Goal: Check status: Check status

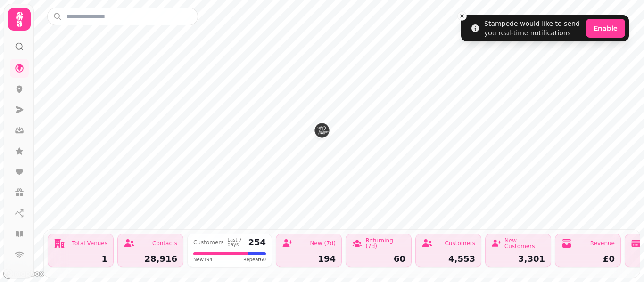
click at [16, 21] on icon at bounding box center [19, 19] width 19 height 19
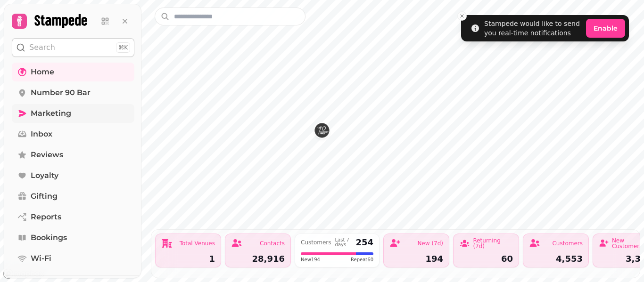
click at [81, 109] on link "Marketing" at bounding box center [73, 113] width 123 height 19
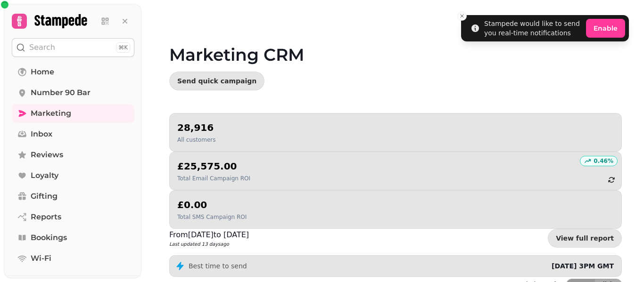
drag, startPoint x: 644, startPoint y: 29, endPoint x: 644, endPoint y: 54, distance: 25.0
click at [644, 54] on video at bounding box center [322, 118] width 644 height 236
drag, startPoint x: 644, startPoint y: 89, endPoint x: 644, endPoint y: 107, distance: 17.9
click at [644, 107] on video at bounding box center [322, 118] width 644 height 236
drag, startPoint x: 642, startPoint y: 131, endPoint x: 644, endPoint y: 157, distance: 26.0
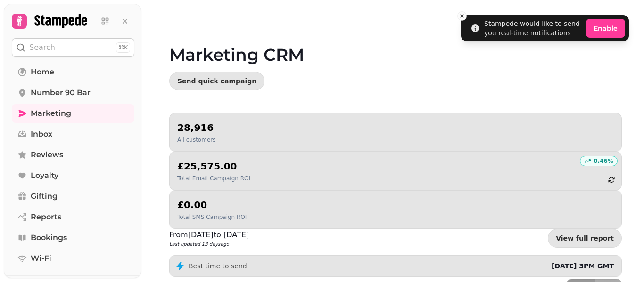
click at [644, 157] on video at bounding box center [322, 118] width 644 height 236
drag, startPoint x: 644, startPoint y: 45, endPoint x: 644, endPoint y: 138, distance: 92.4
click at [644, 138] on video at bounding box center [322, 118] width 644 height 236
drag, startPoint x: 644, startPoint y: 141, endPoint x: 644, endPoint y: 168, distance: 27.4
click at [643, 142] on video at bounding box center [322, 118] width 644 height 236
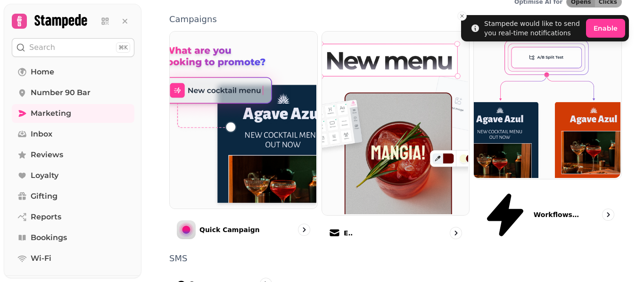
scroll to position [289, 0]
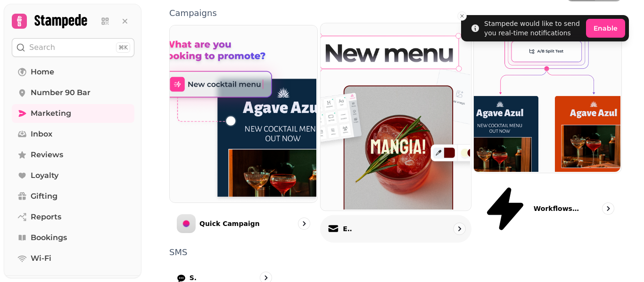
click at [336, 224] on div "Email" at bounding box center [340, 229] width 25 height 11
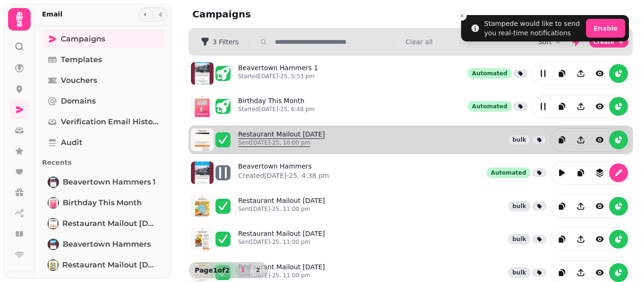
click at [304, 132] on link "Restaurant Mailout Aug 20th Sent 20th Aug-25, 10:00 pm" at bounding box center [281, 140] width 87 height 21
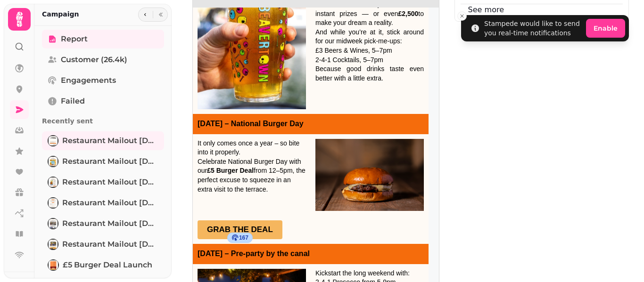
scroll to position [362, 0]
